Goal: Task Accomplishment & Management: Use online tool/utility

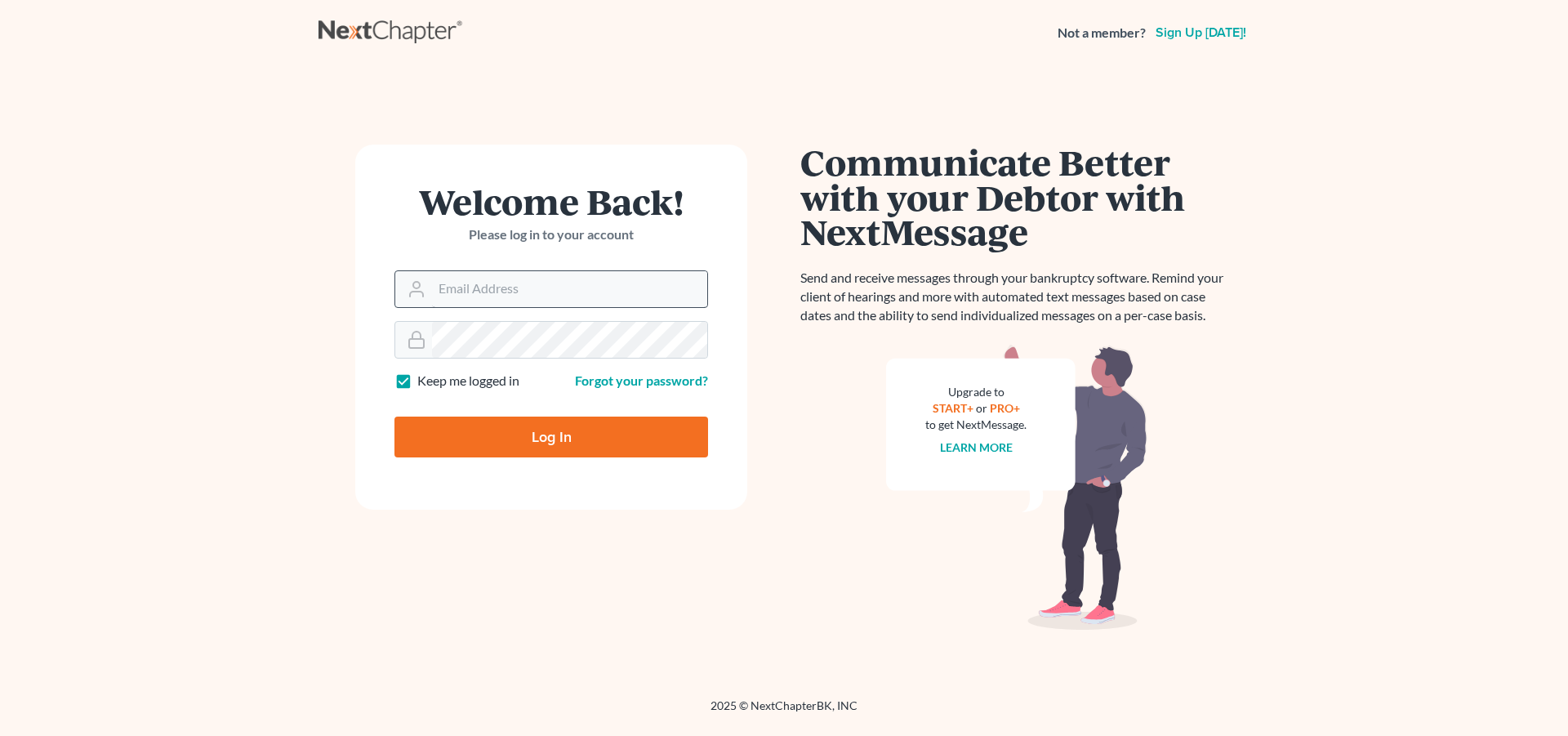
click at [480, 293] on input "Email Address" at bounding box center [570, 288] width 275 height 36
type input "[EMAIL_ADDRESS][DOMAIN_NAME]"
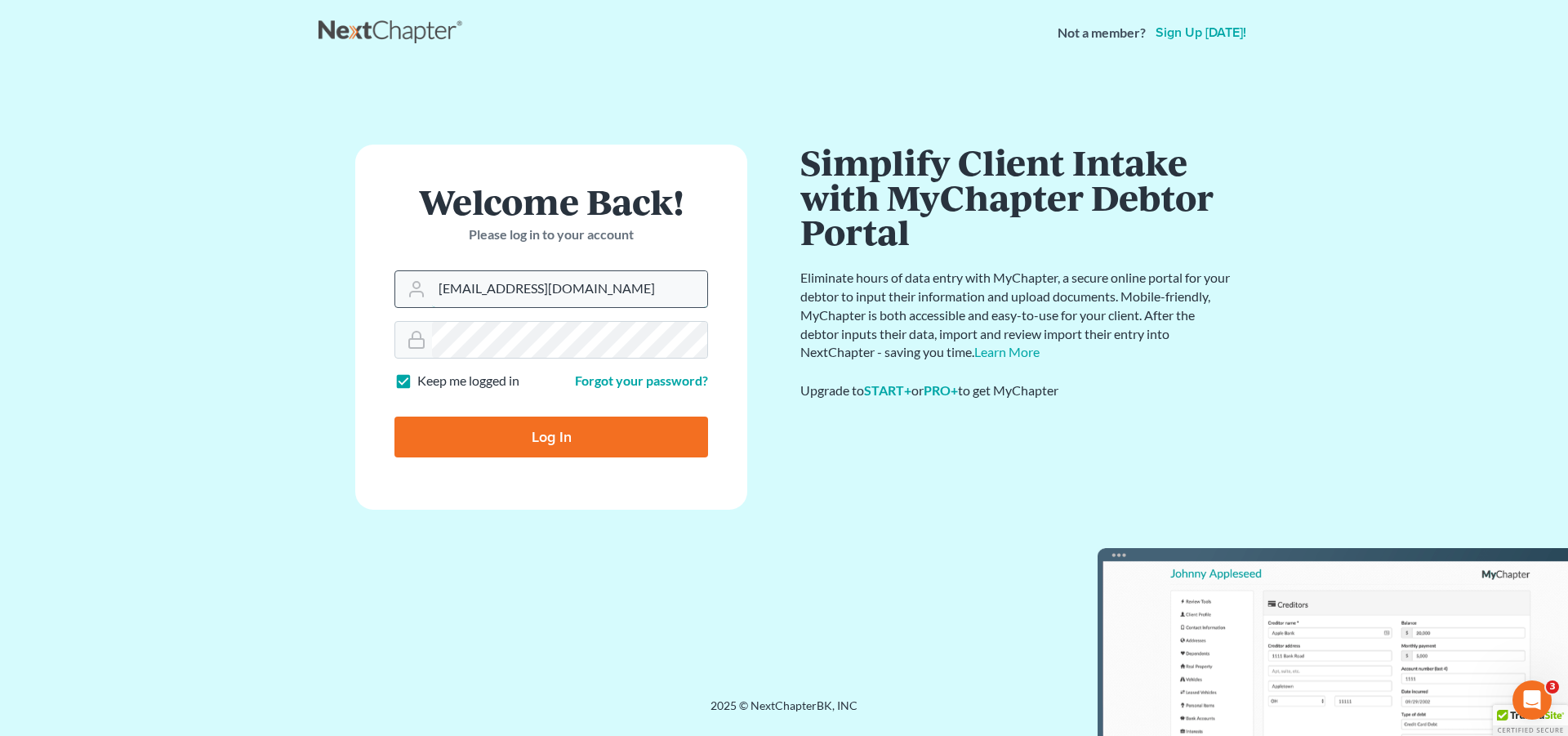
drag, startPoint x: 569, startPoint y: 286, endPoint x: 395, endPoint y: 289, distance: 174.0
click at [395, 289] on div "[EMAIL_ADDRESS][DOMAIN_NAME]" at bounding box center [551, 289] width 314 height 37
type input "[EMAIL_ADDRESS][DOMAIN_NAME]"
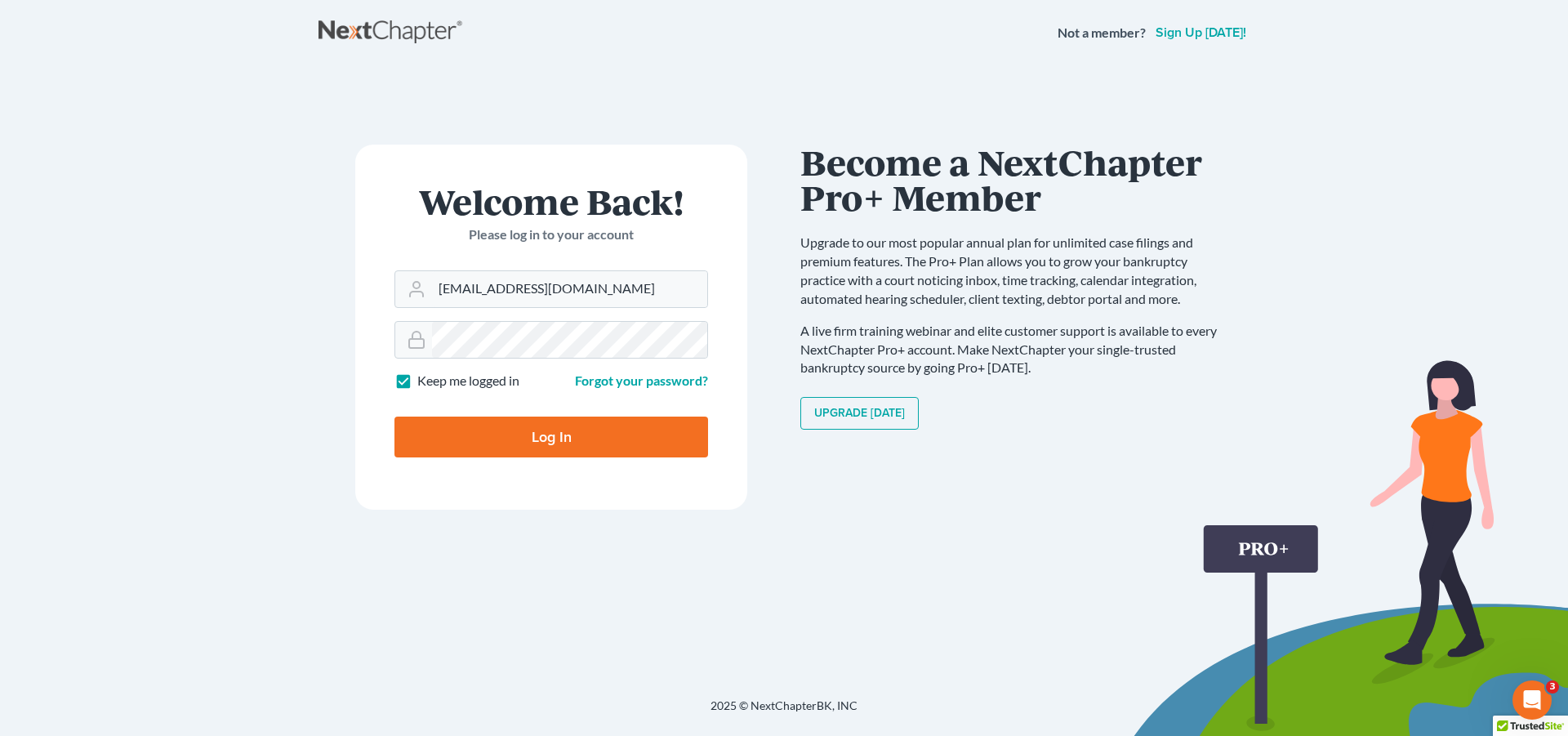
click at [520, 430] on input "Log In" at bounding box center [551, 437] width 314 height 41
type input "Thinking..."
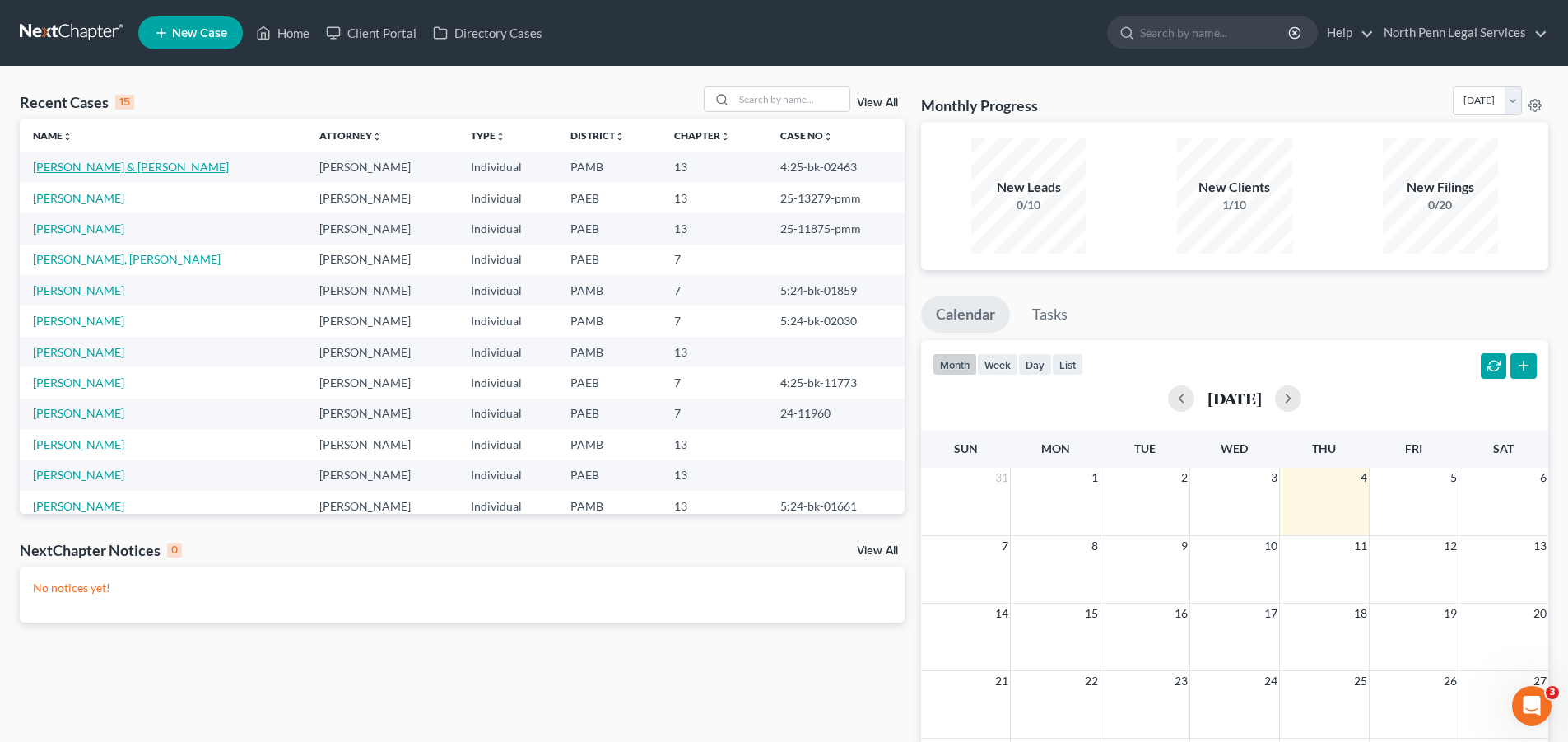
click at [113, 168] on link "Lucas, George & Ruth" at bounding box center [130, 167] width 196 height 14
select select "10"
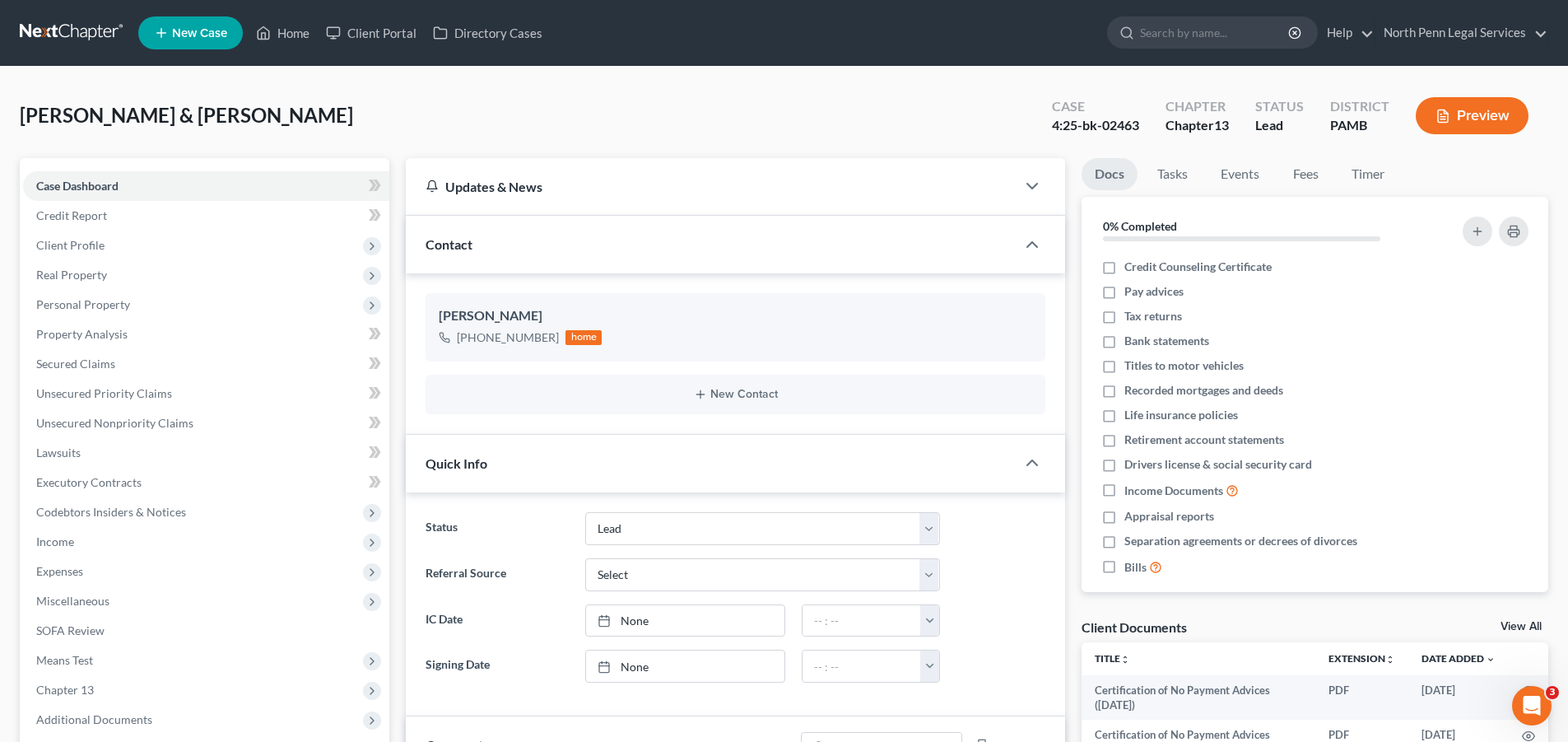
click at [713, 150] on div "Lucas, George & Ruth Upgraded Case 4:25-bk-02463 Chapter Chapter 13 Status Lead…" at bounding box center [784, 122] width 1529 height 72
click at [138, 221] on link "Credit Report" at bounding box center [206, 216] width 366 height 30
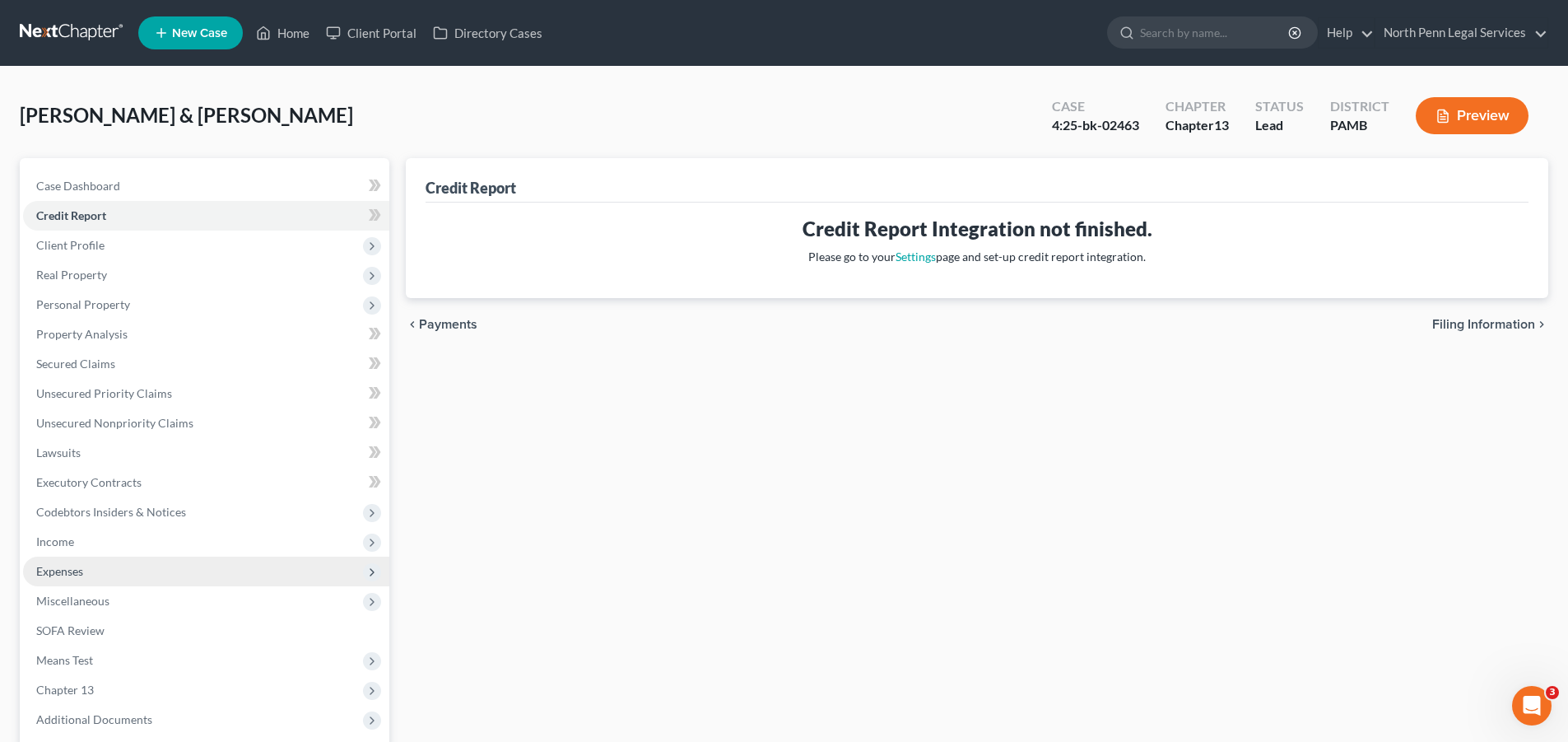
scroll to position [163, 0]
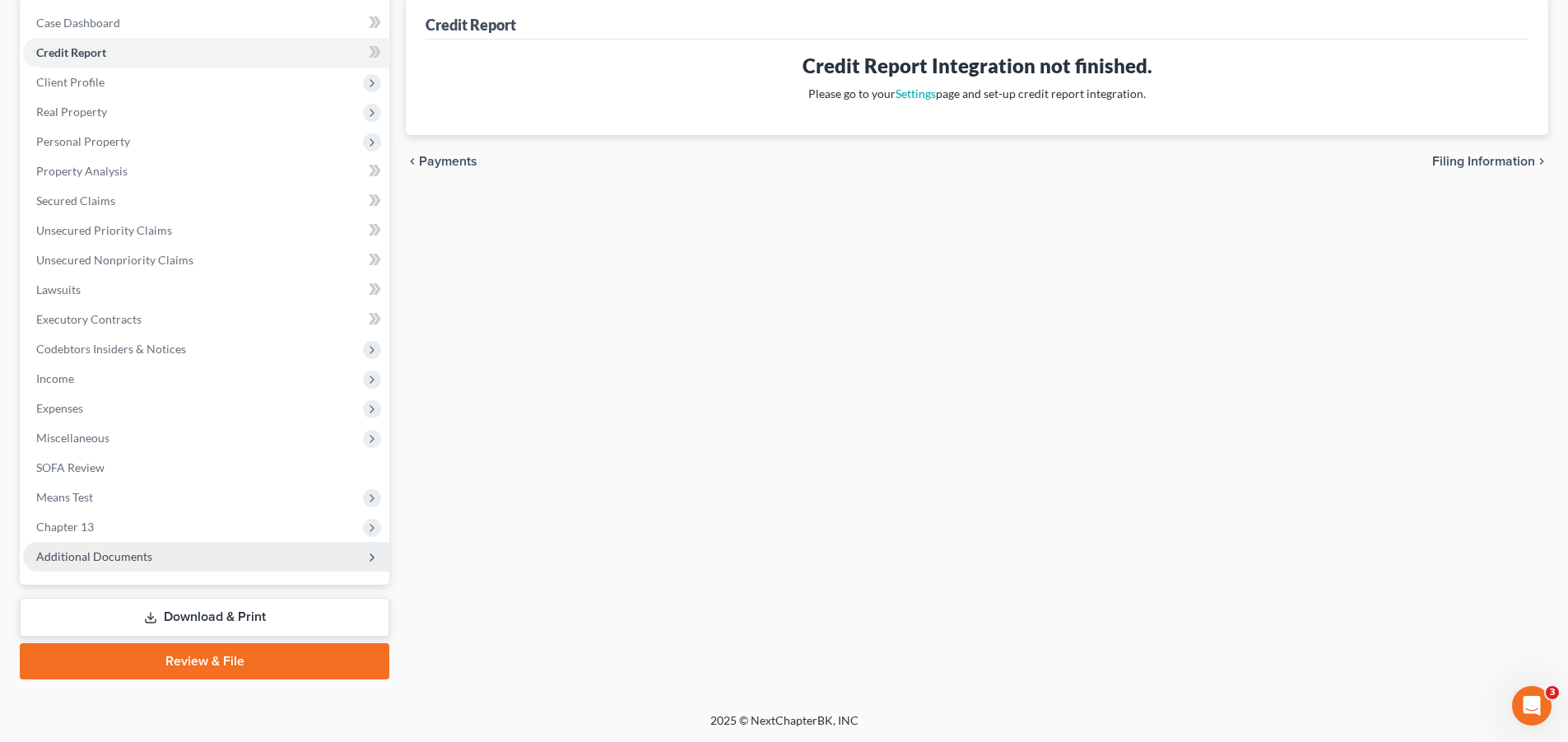
click at [163, 558] on span "Additional Documents" at bounding box center [206, 557] width 366 height 30
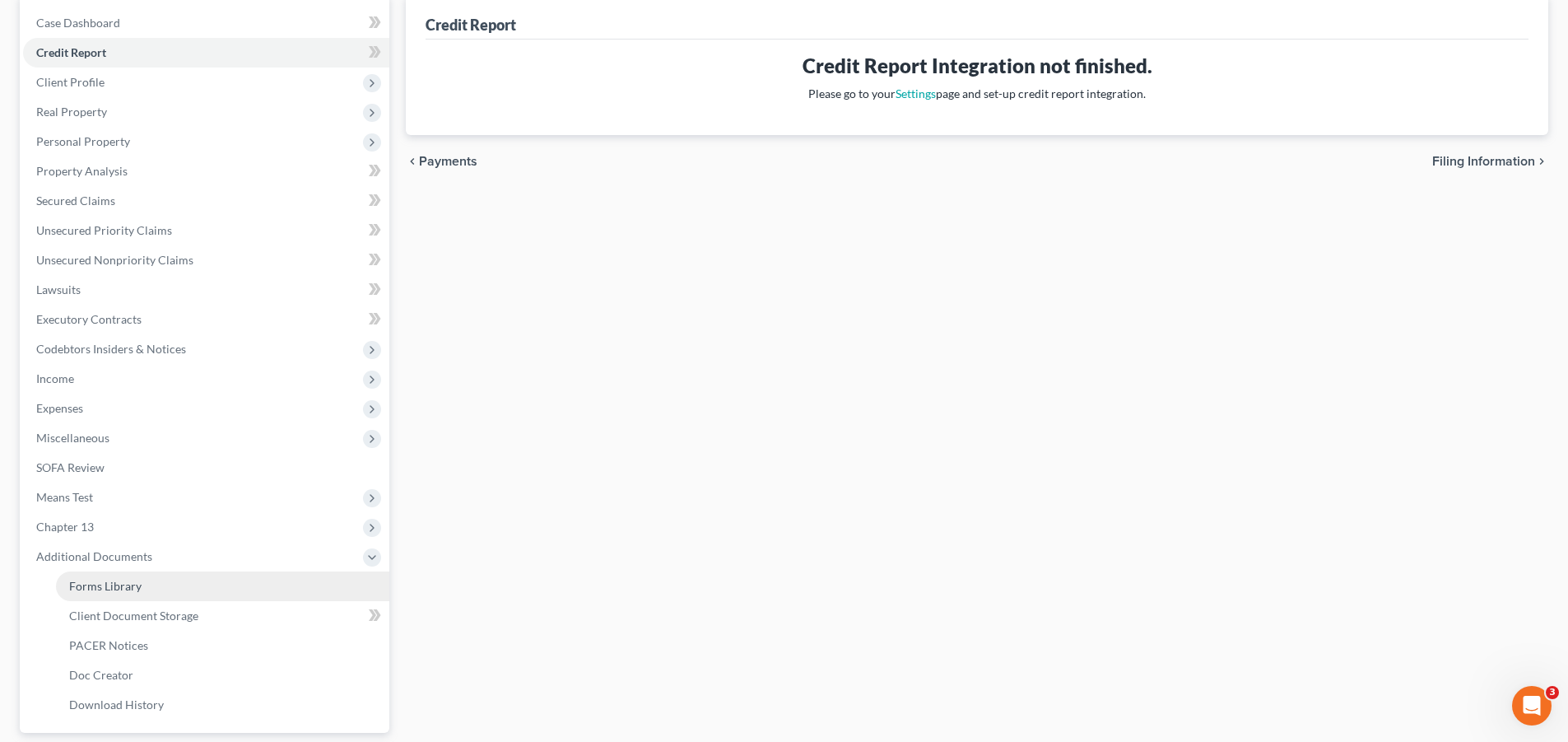
click at [155, 590] on link "Forms Library" at bounding box center [223, 586] width 333 height 30
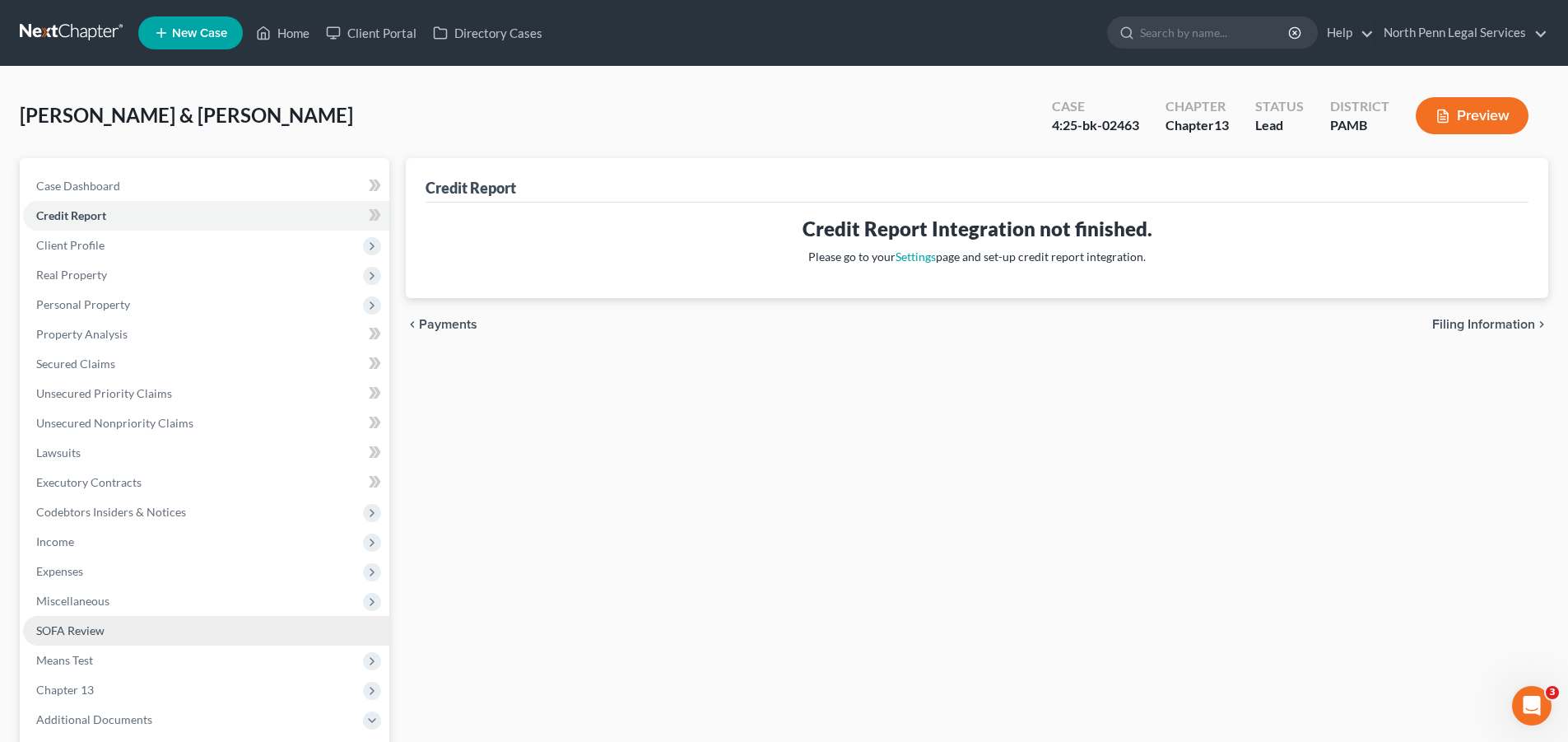
click at [158, 618] on link "SOFA Review" at bounding box center [206, 631] width 366 height 30
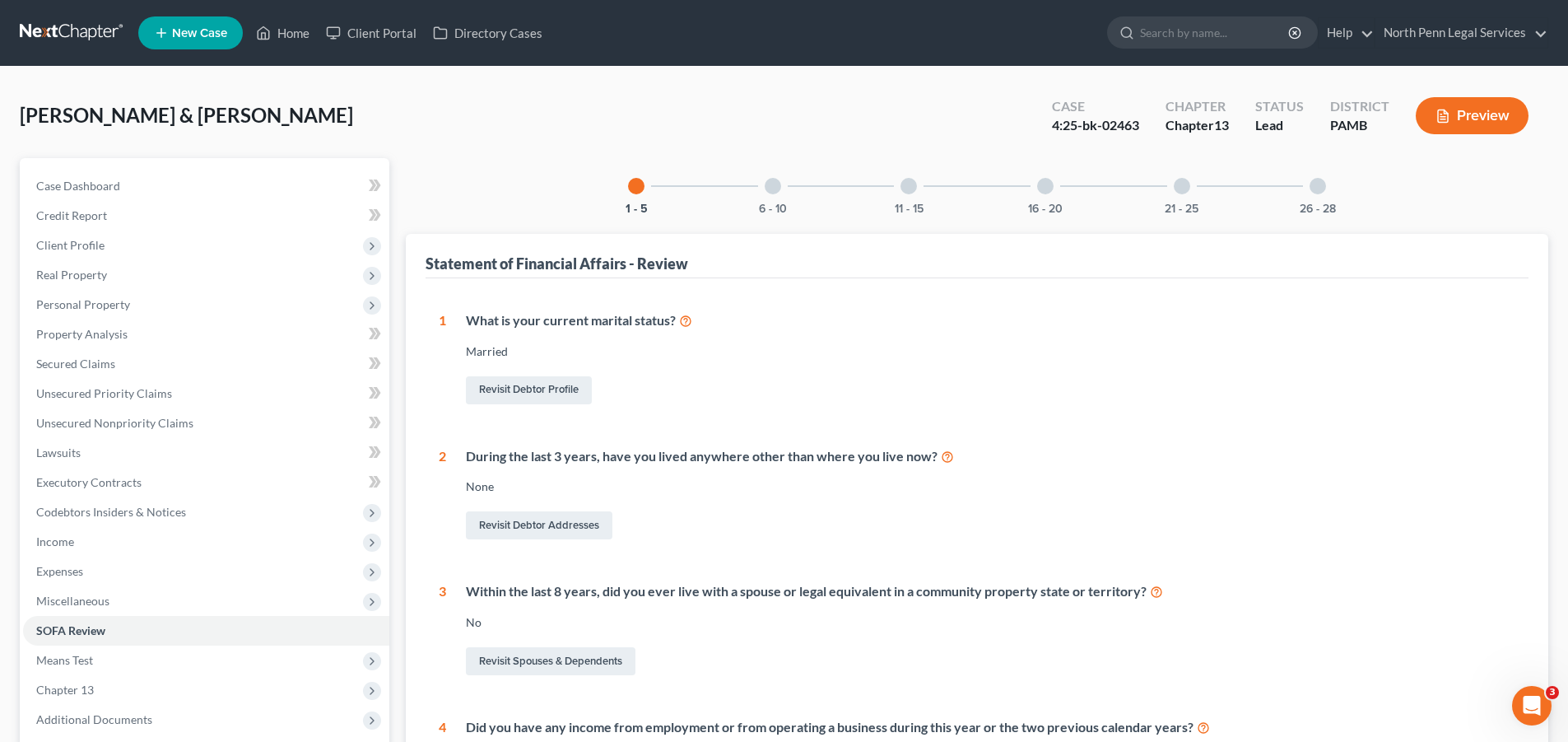
scroll to position [311, 0]
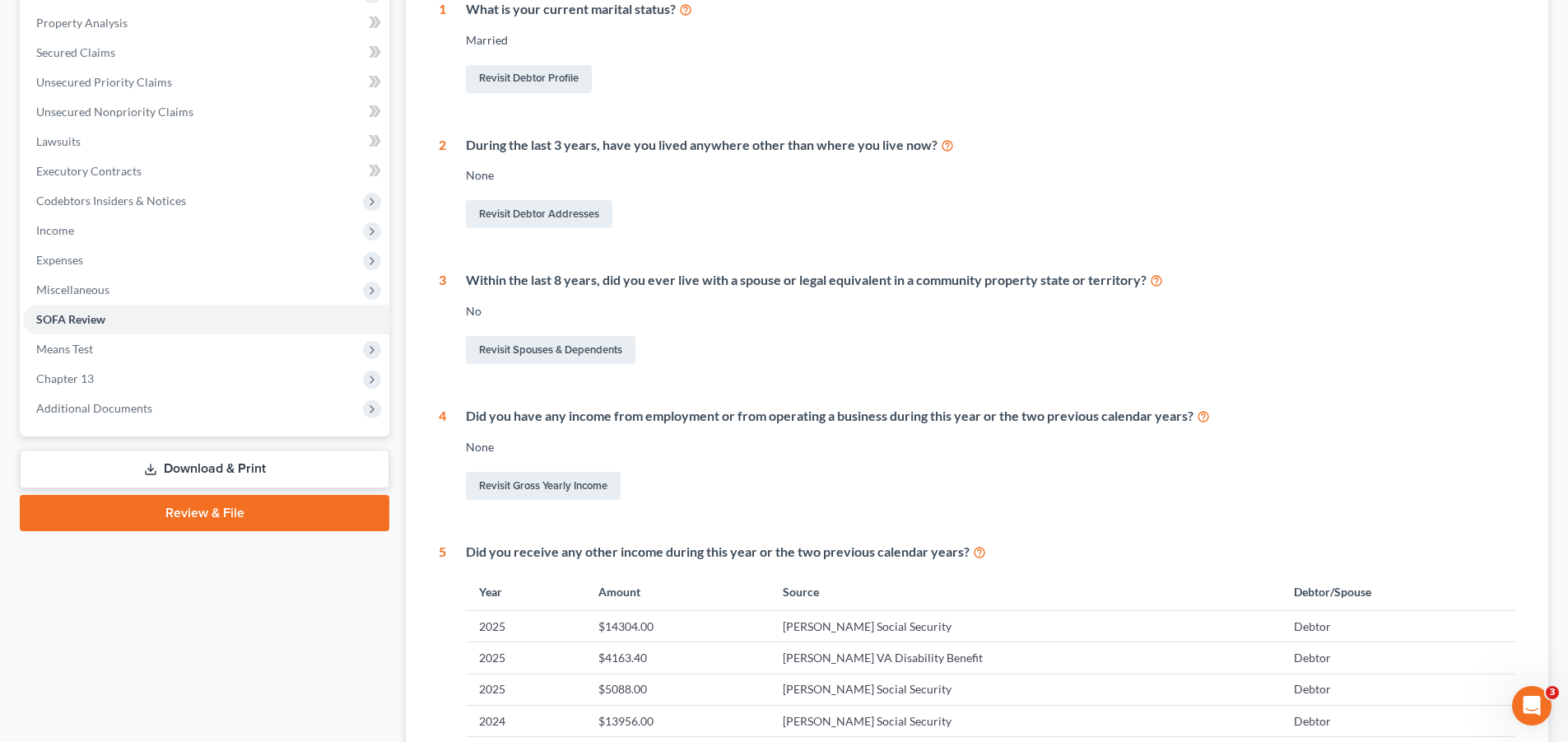
click at [149, 468] on icon at bounding box center [150, 469] width 13 height 13
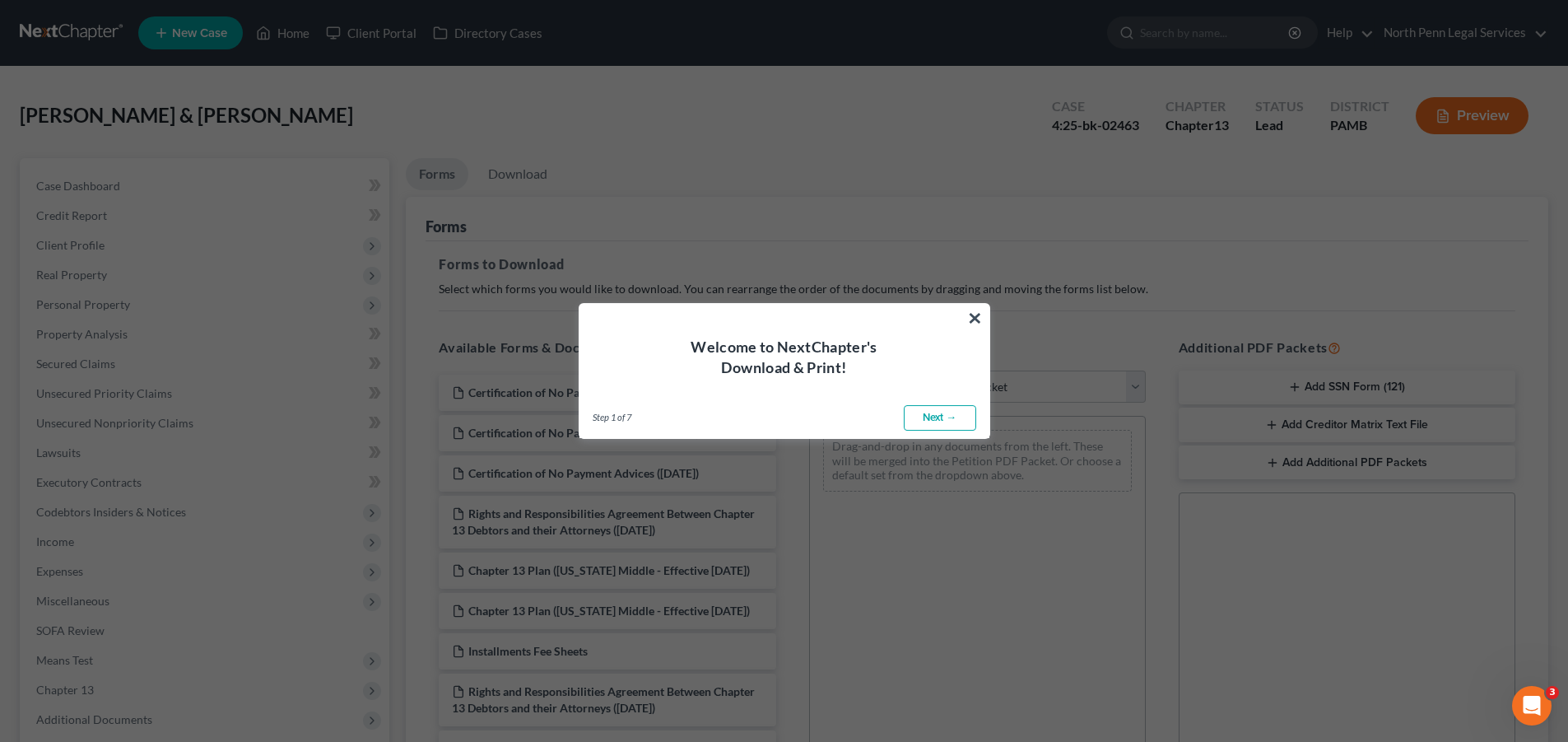
scroll to position [83, 0]
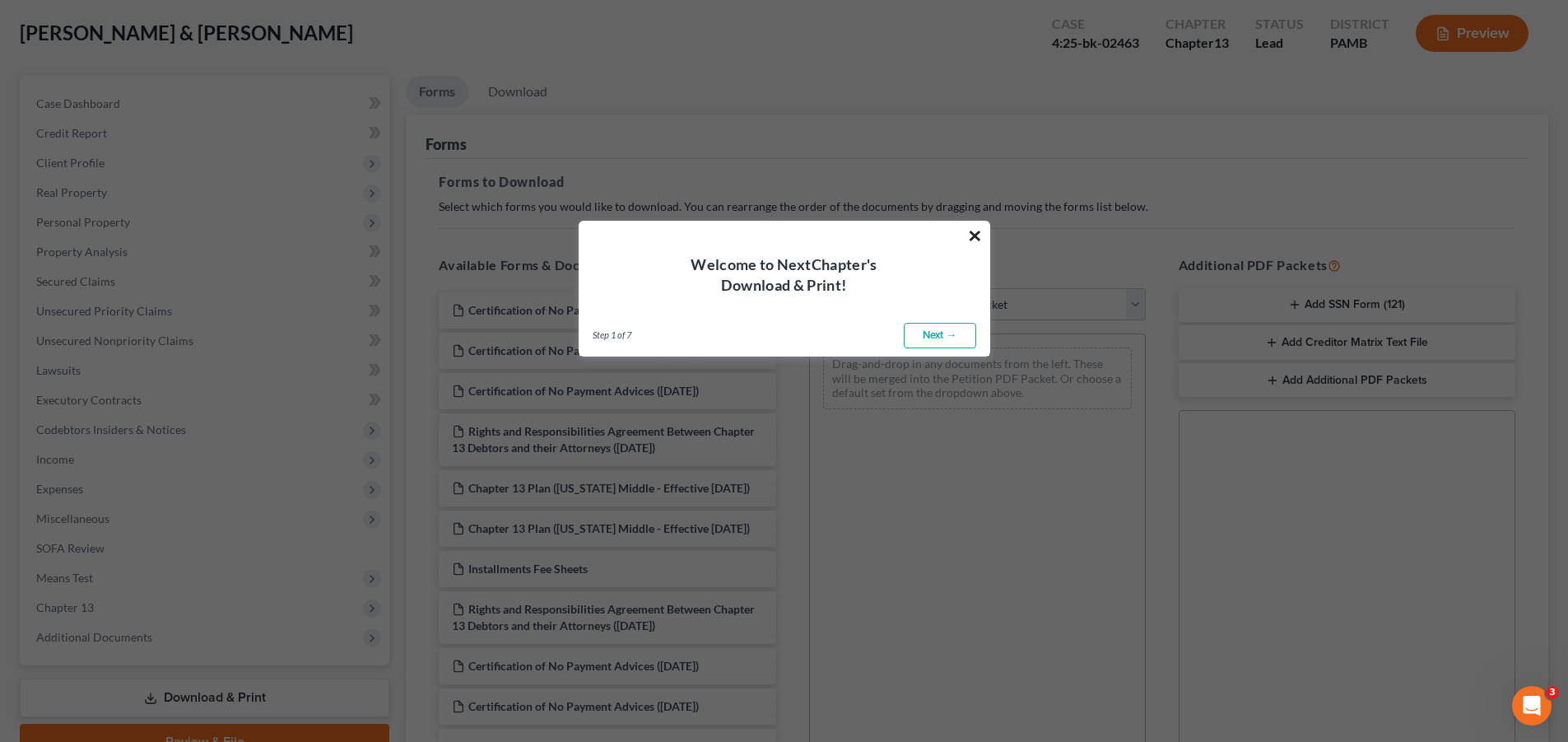
click at [969, 236] on button "×" at bounding box center [975, 236] width 16 height 27
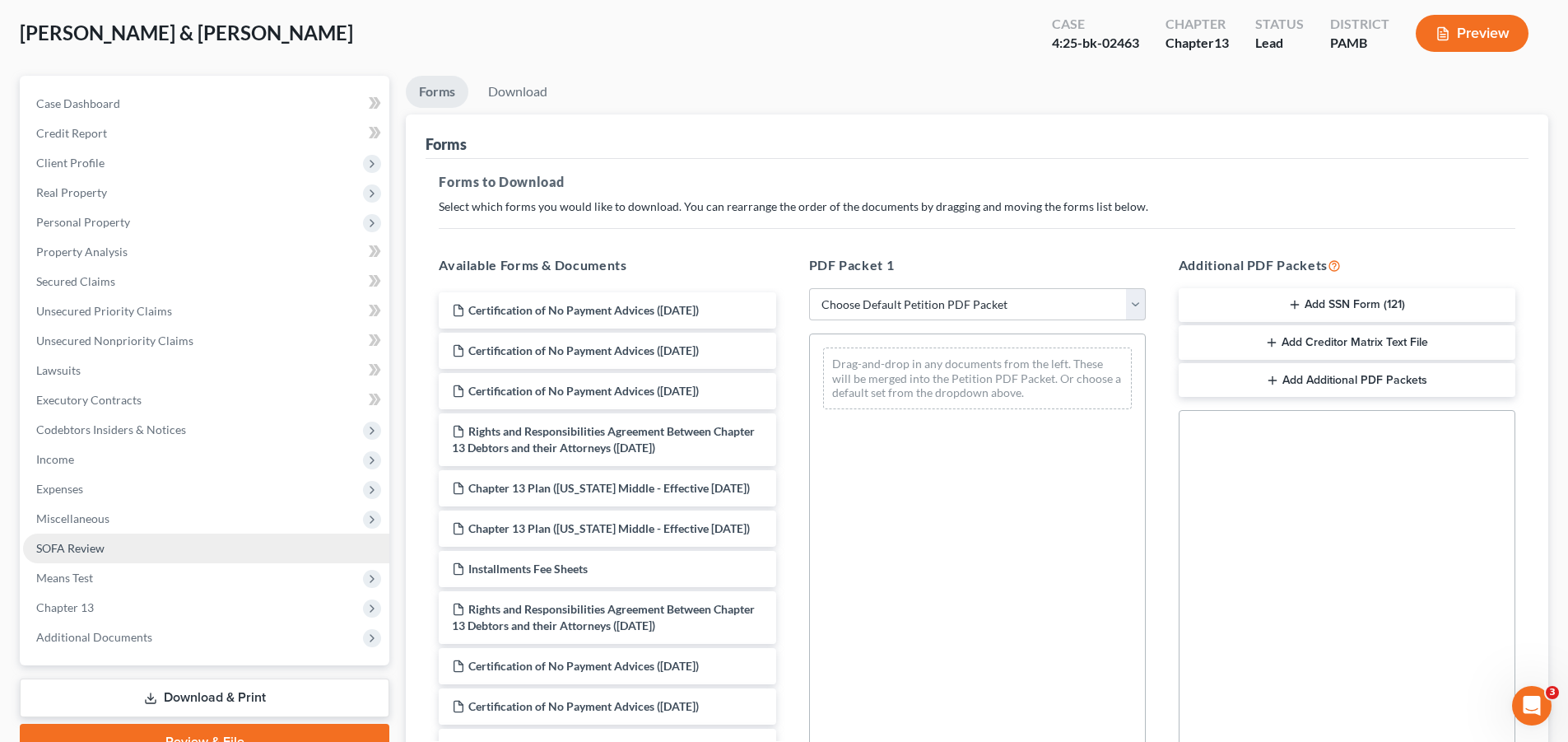
scroll to position [247, 0]
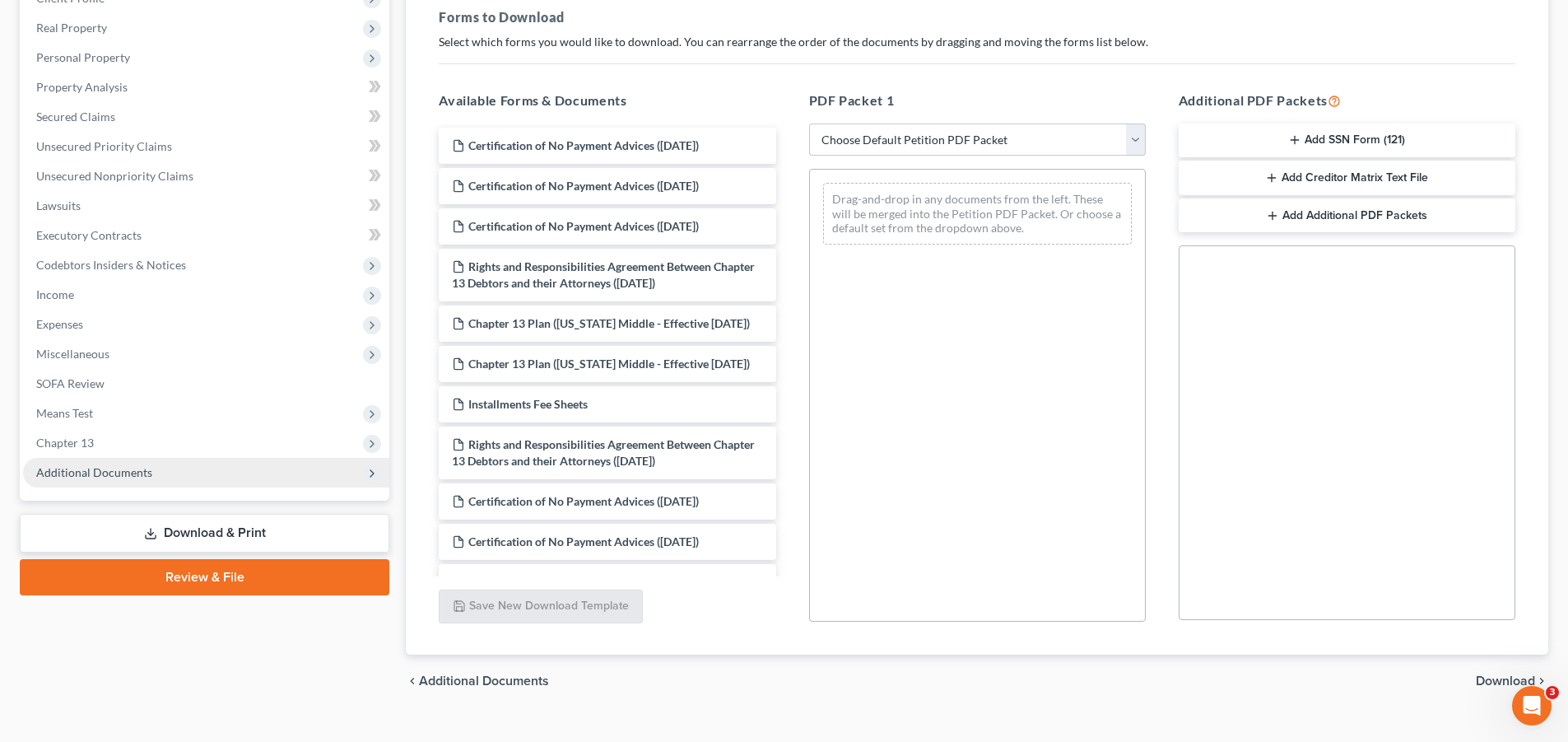
click at [108, 474] on span "Additional Documents" at bounding box center [95, 472] width 116 height 14
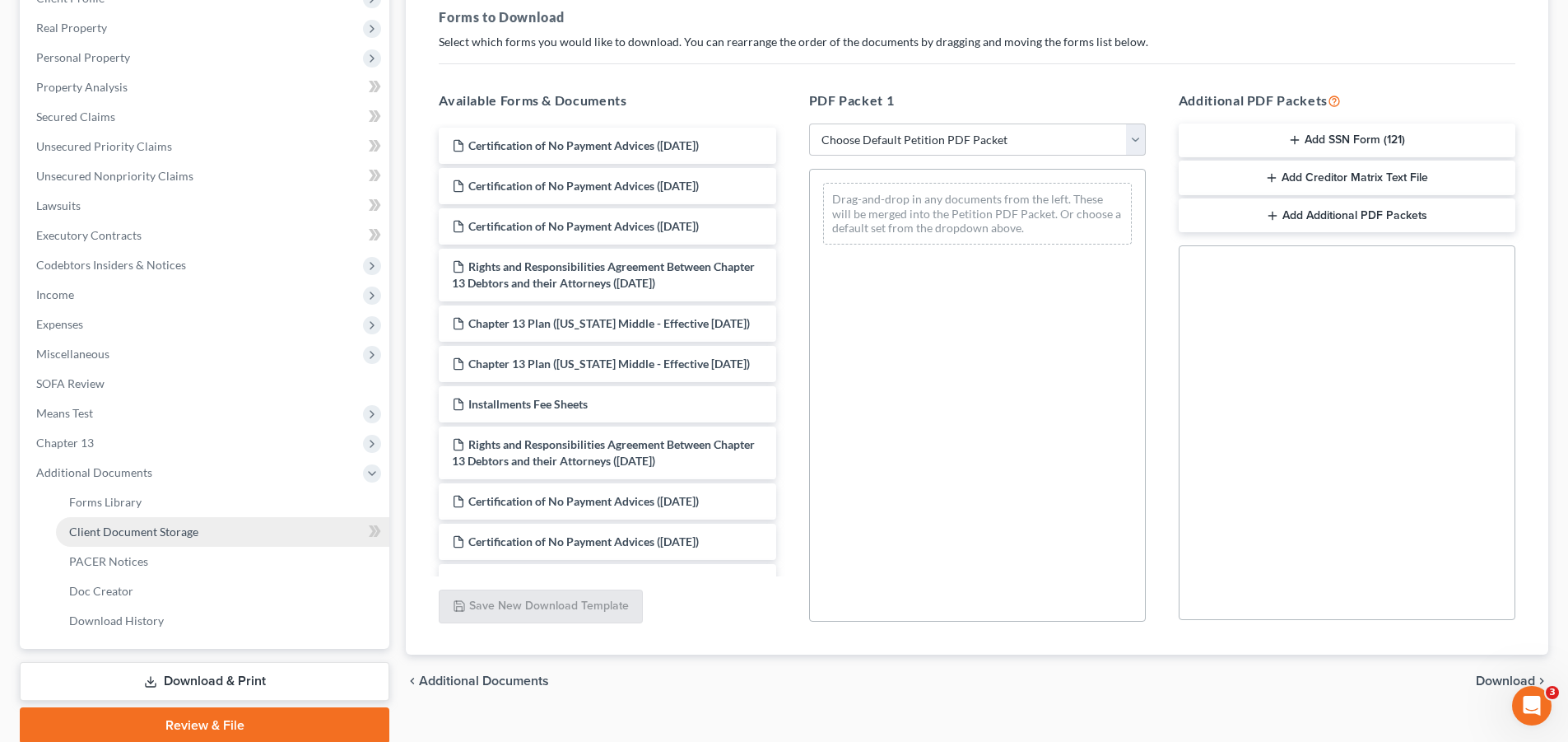
click at [153, 535] on span "Client Document Storage" at bounding box center [133, 531] width 129 height 14
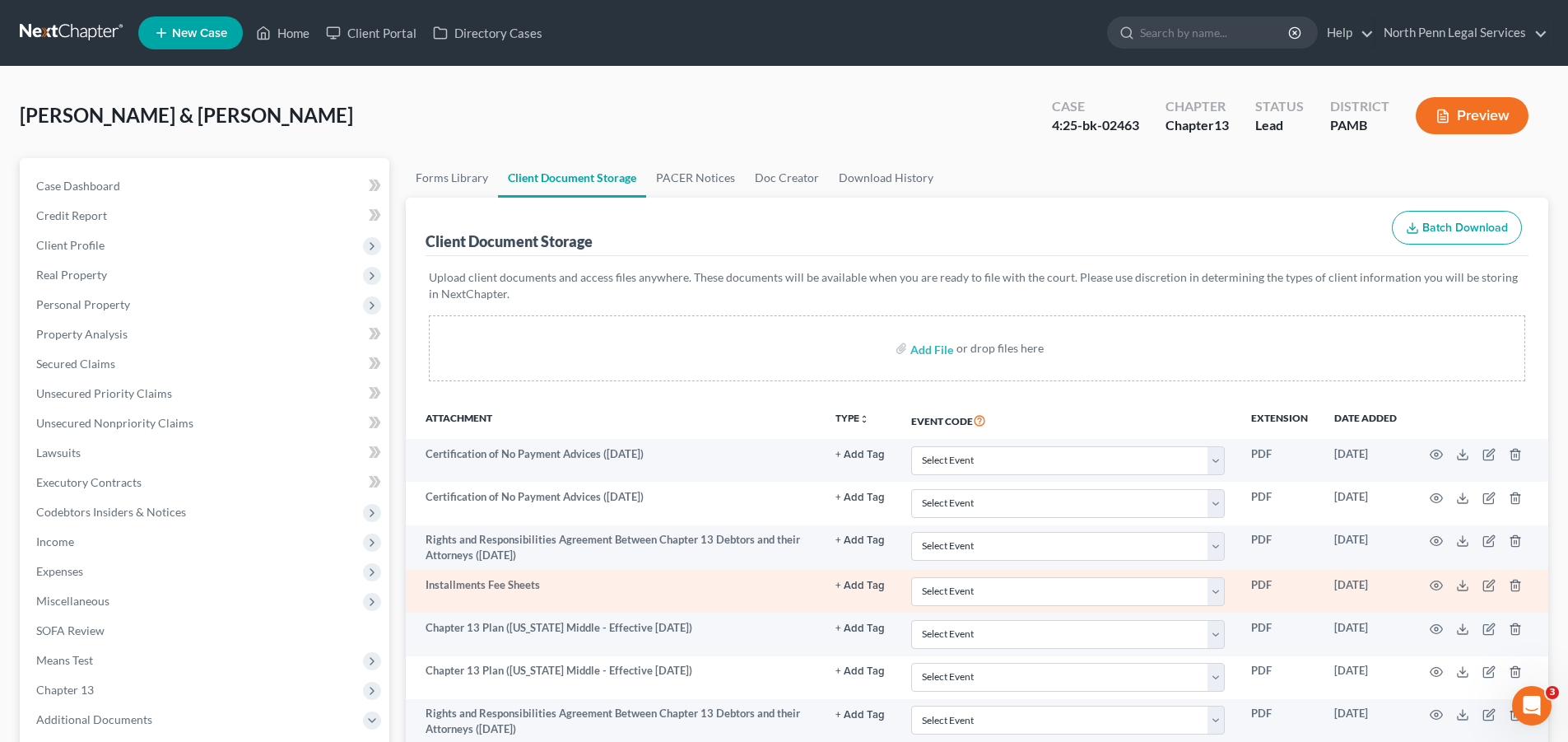
scroll to position [83, 0]
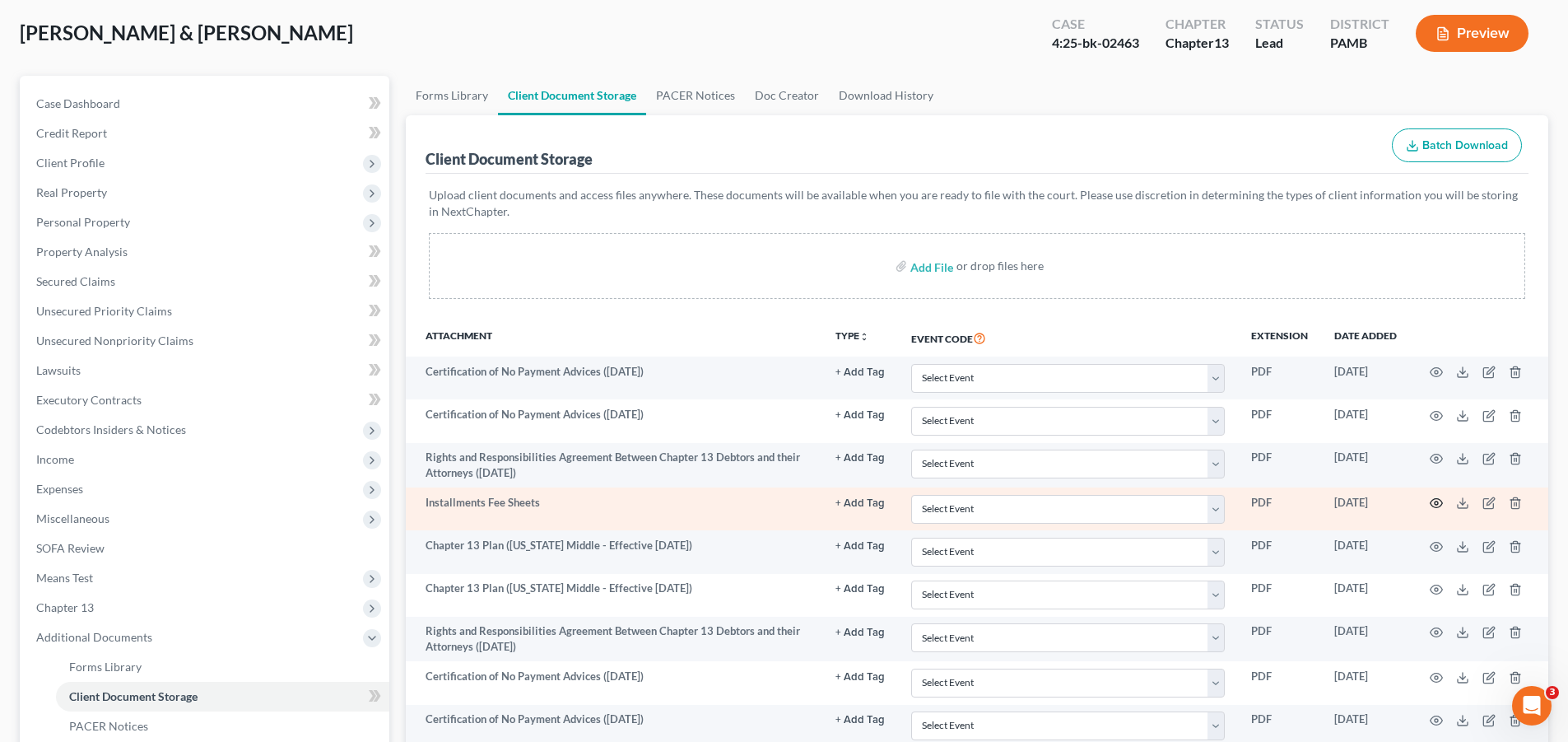
click at [1437, 503] on circle "button" at bounding box center [1436, 503] width 3 height 3
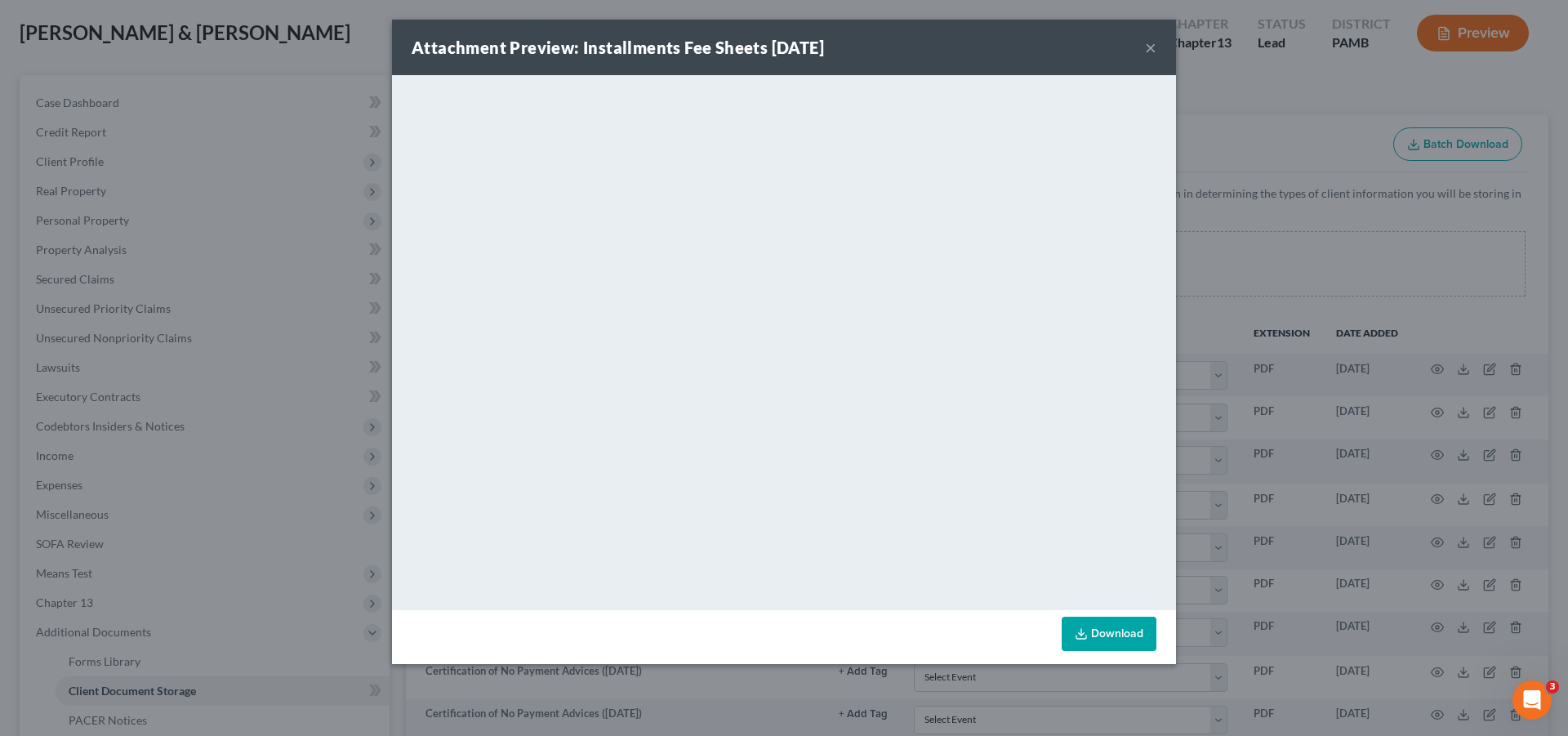
click at [1151, 47] on button "×" at bounding box center [1151, 47] width 12 height 20
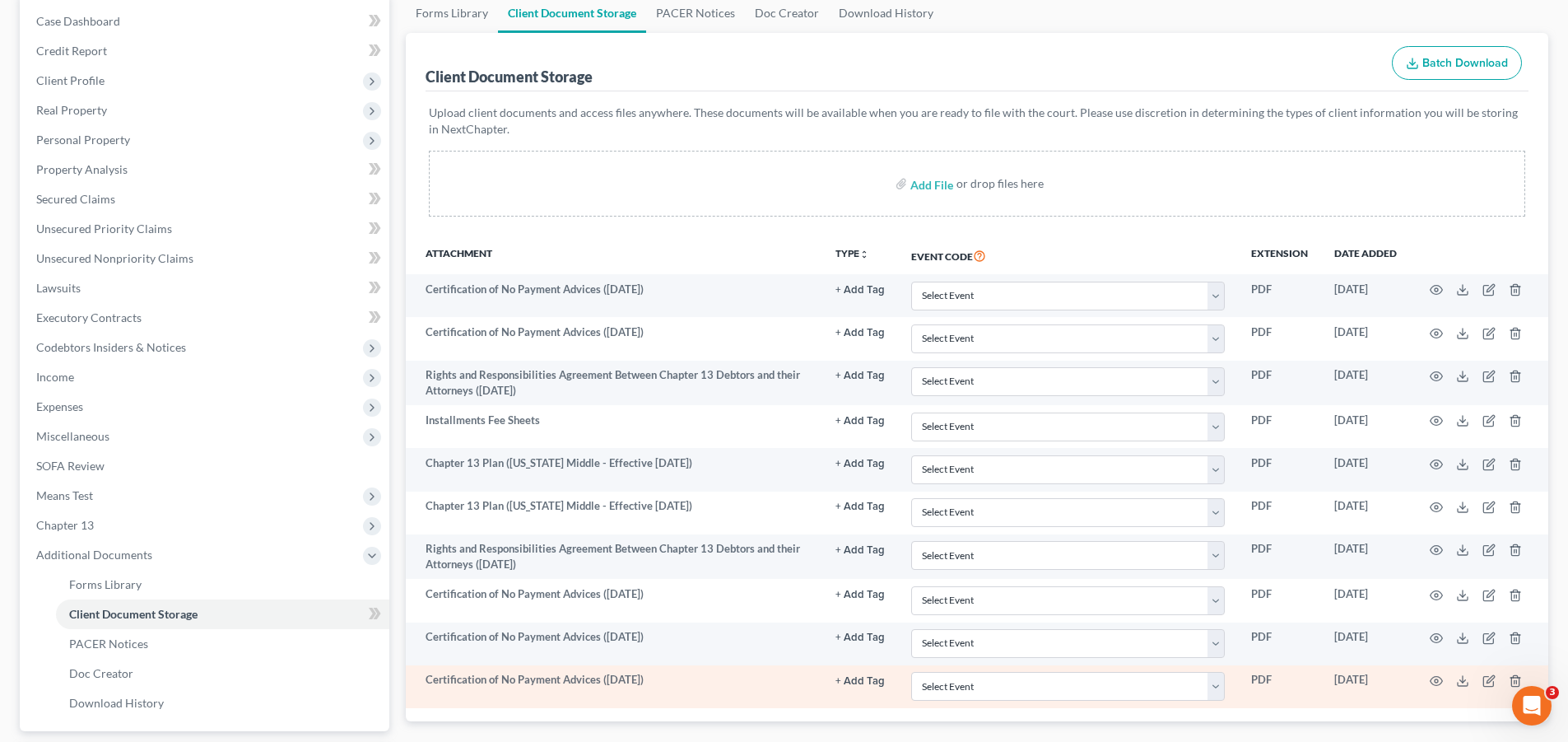
scroll to position [247, 0]
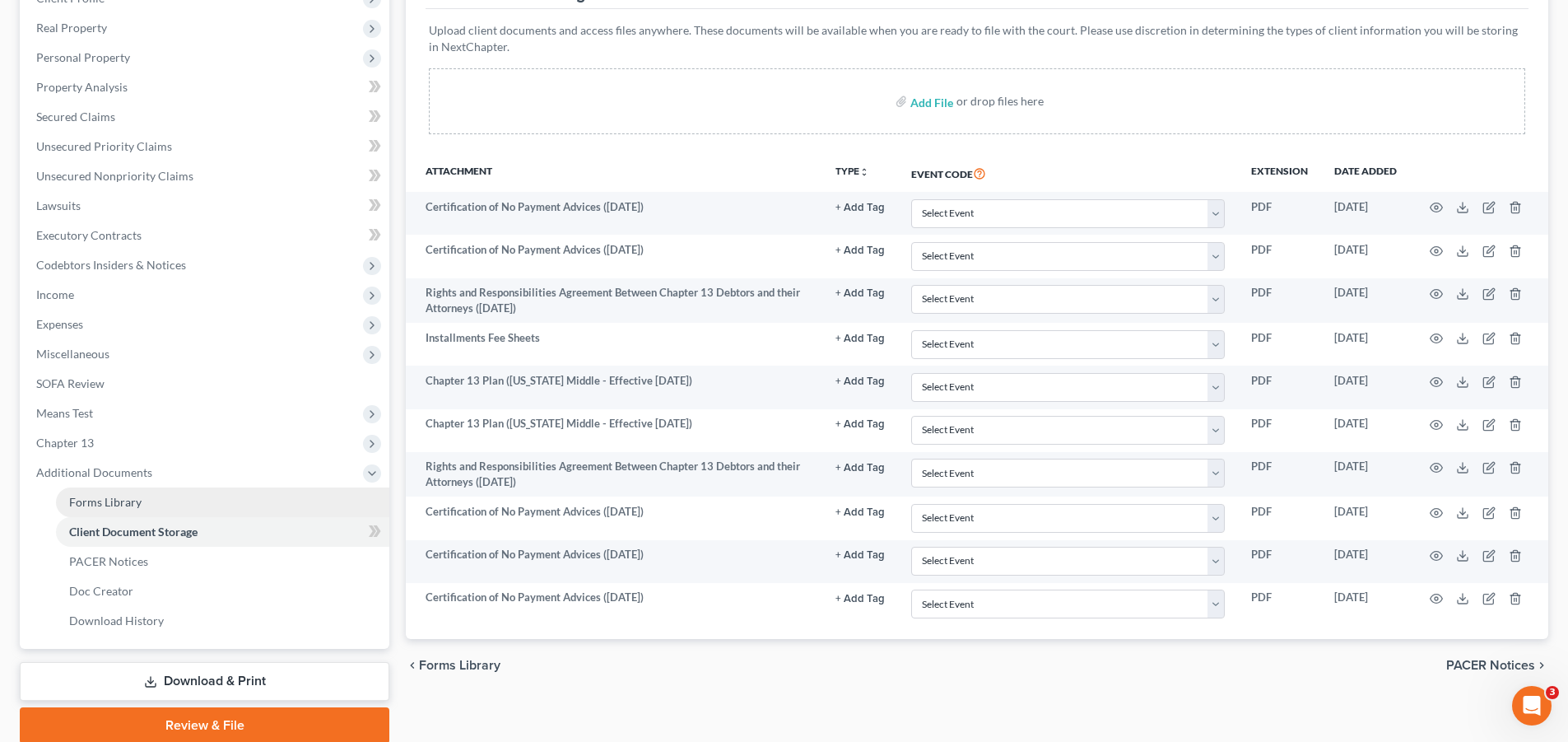
click at [157, 506] on link "Forms Library" at bounding box center [223, 503] width 333 height 30
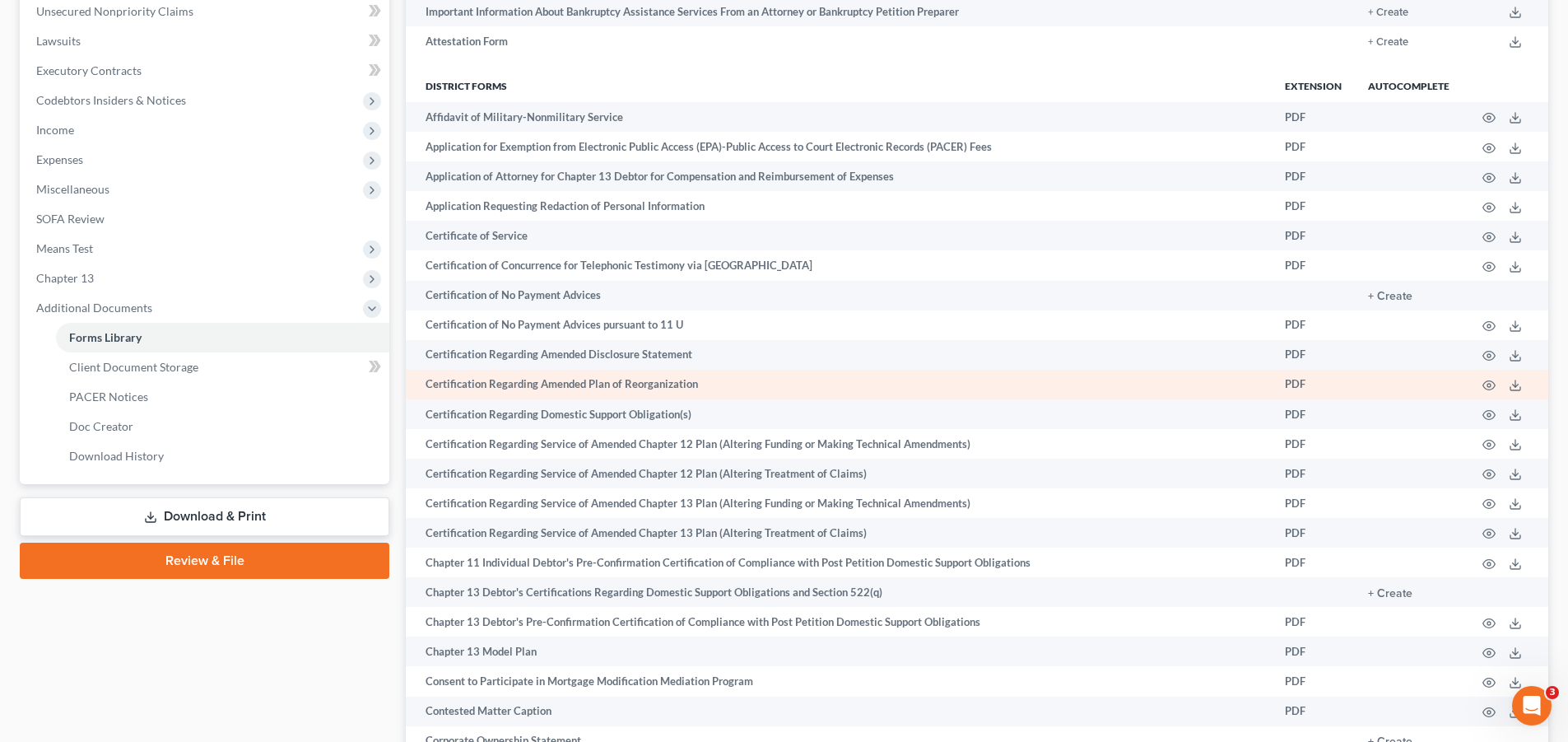
scroll to position [329, 0]
